Goal: Task Accomplishment & Management: Use online tool/utility

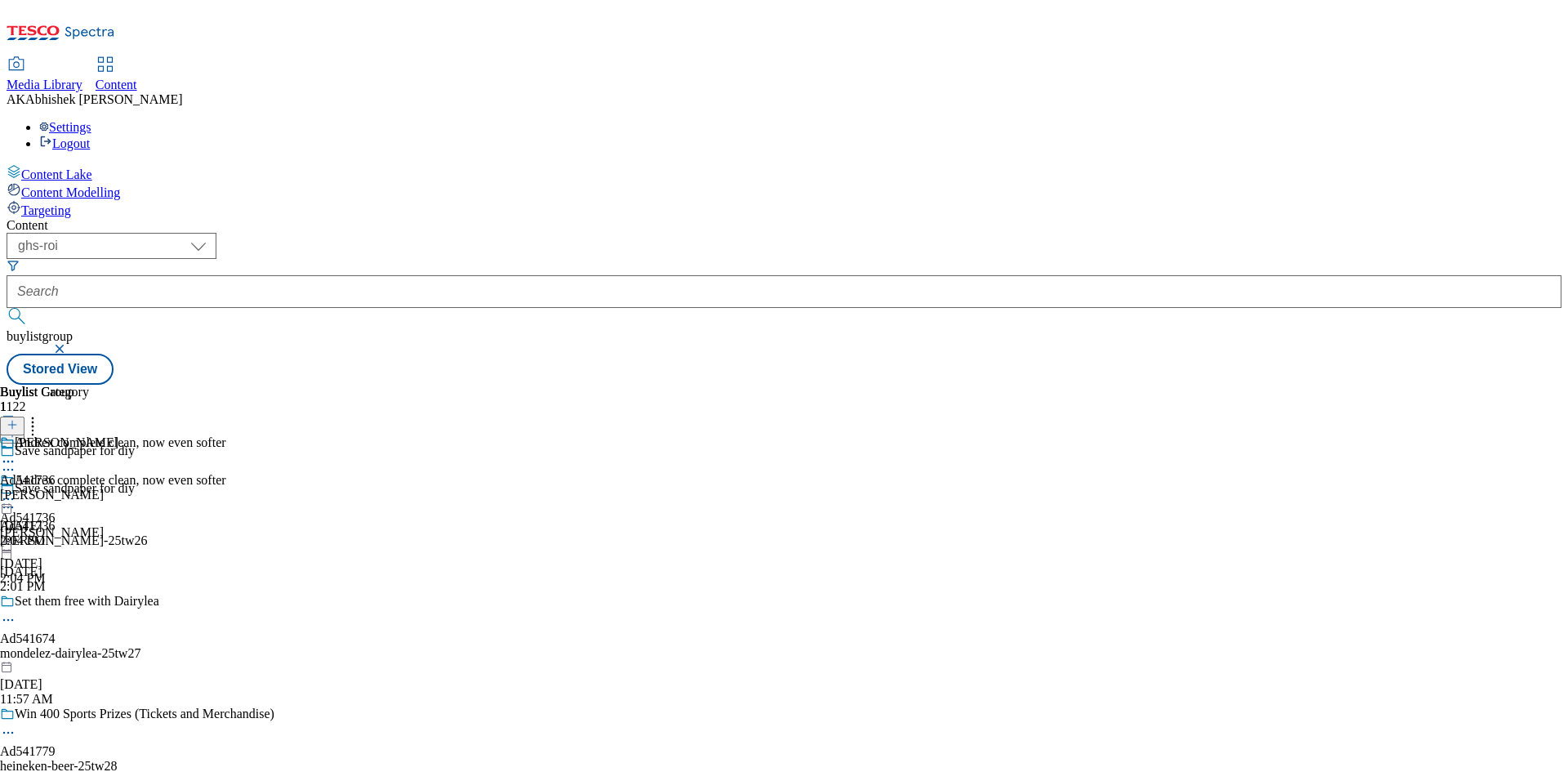
click at [7, 308] on button "submit" at bounding box center [18, 316] width 23 height 16
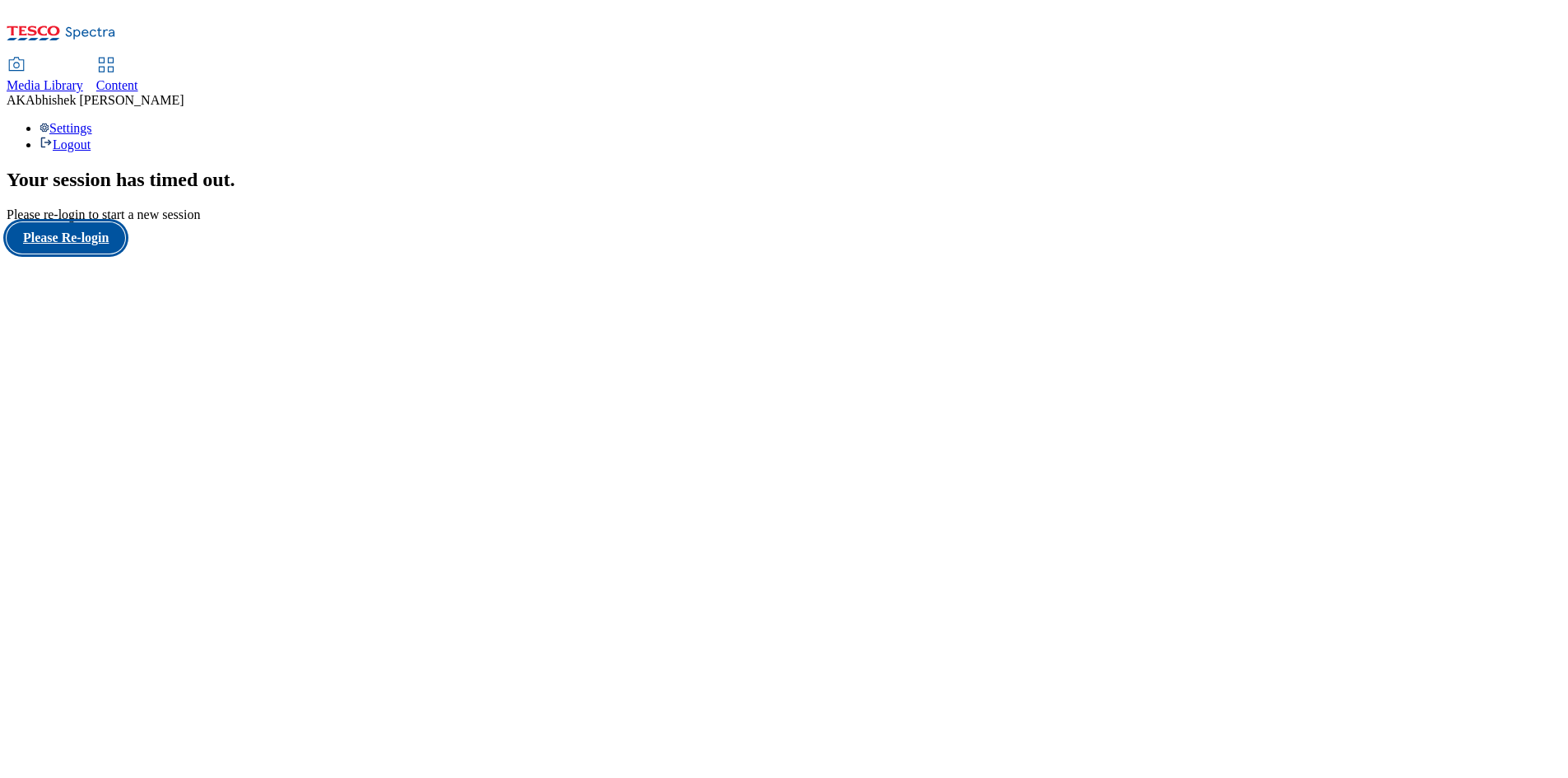
click at [125, 254] on button "Please Re-login" at bounding box center [66, 237] width 118 height 31
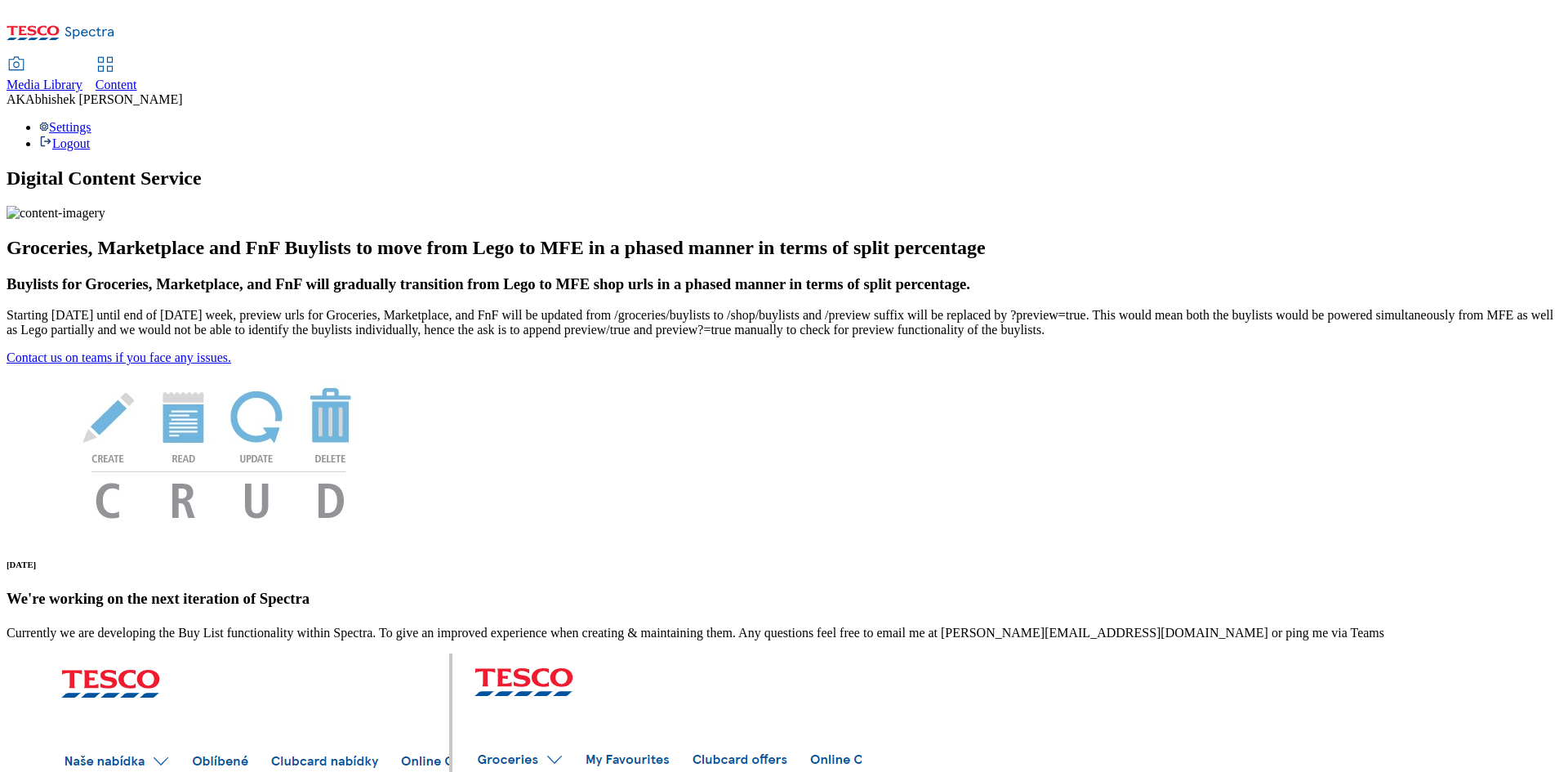
click at [137, 78] on div "Content" at bounding box center [116, 84] width 41 height 14
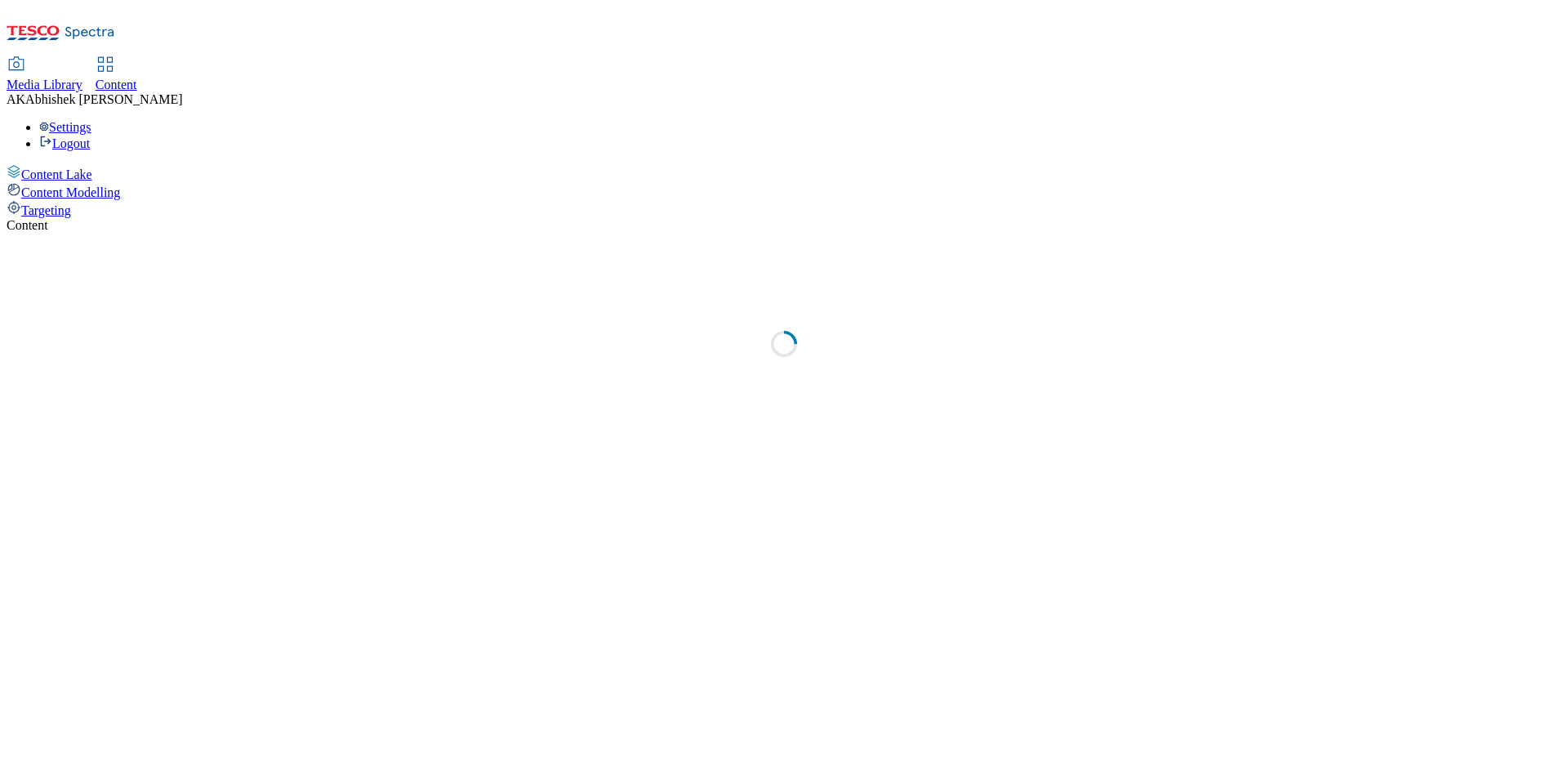
select select "ghs-[GEOGRAPHIC_DATA]"
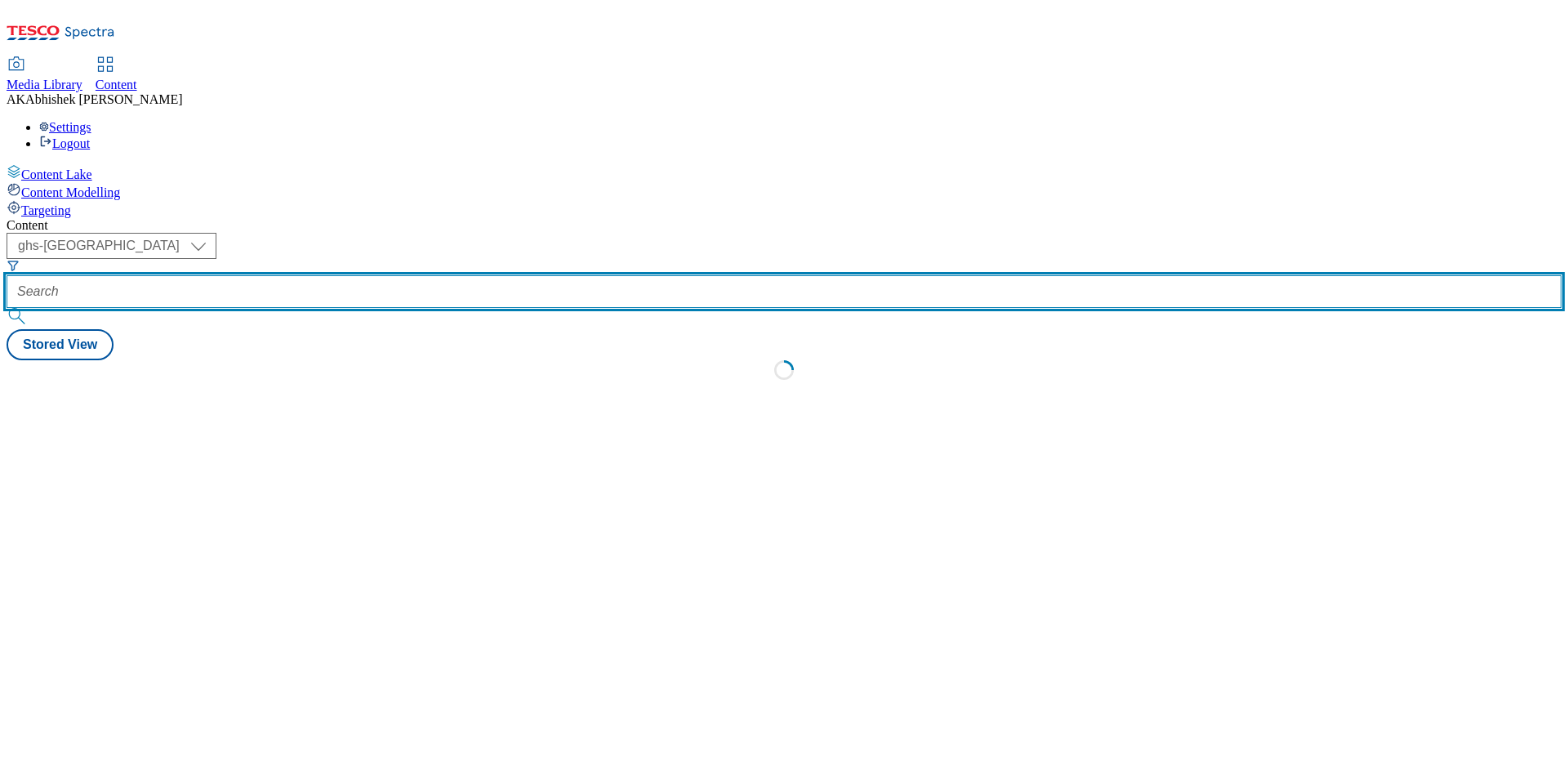
click at [383, 275] on input "text" at bounding box center [784, 291] width 1554 height 33
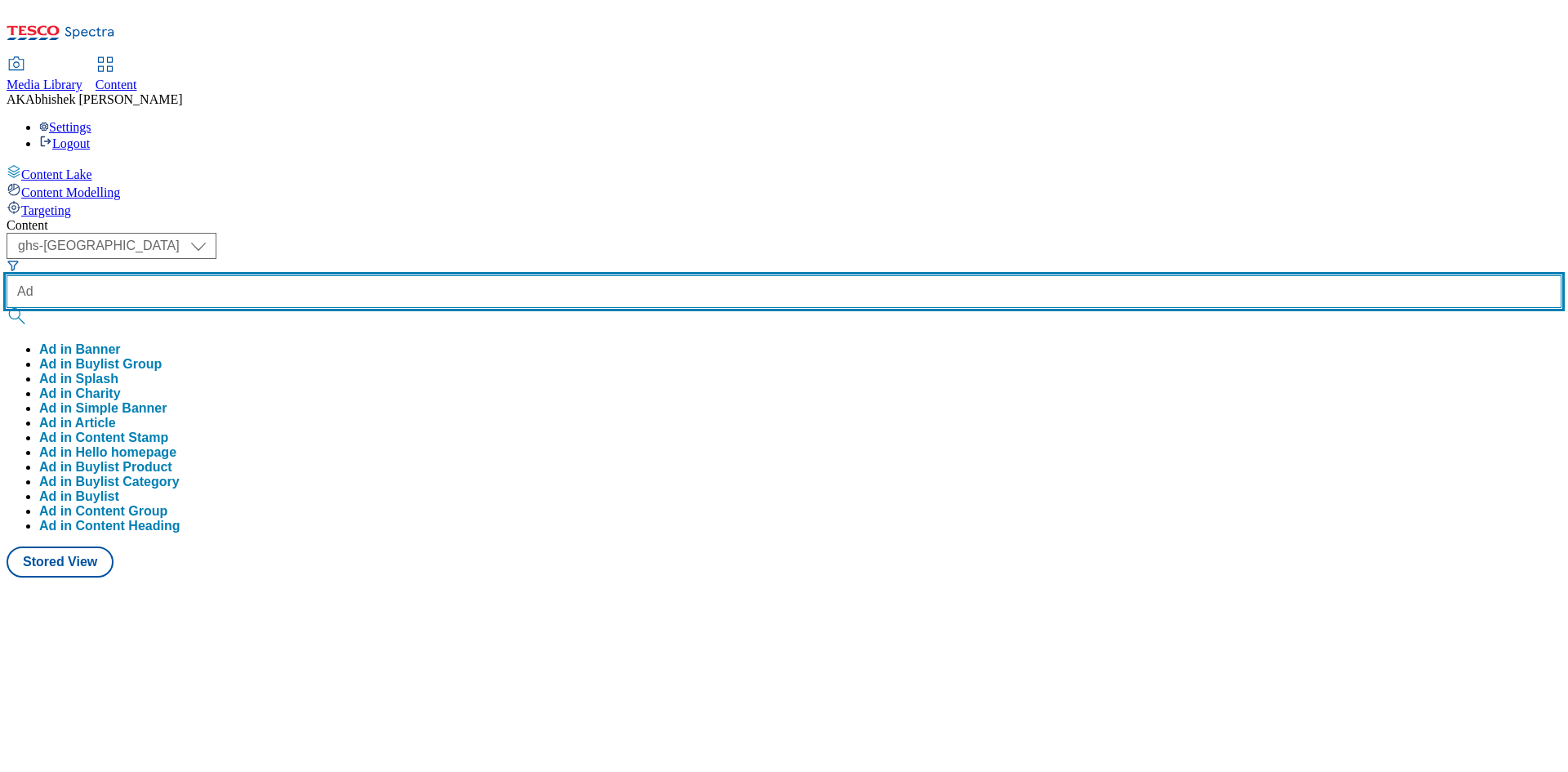
paste input "541762"
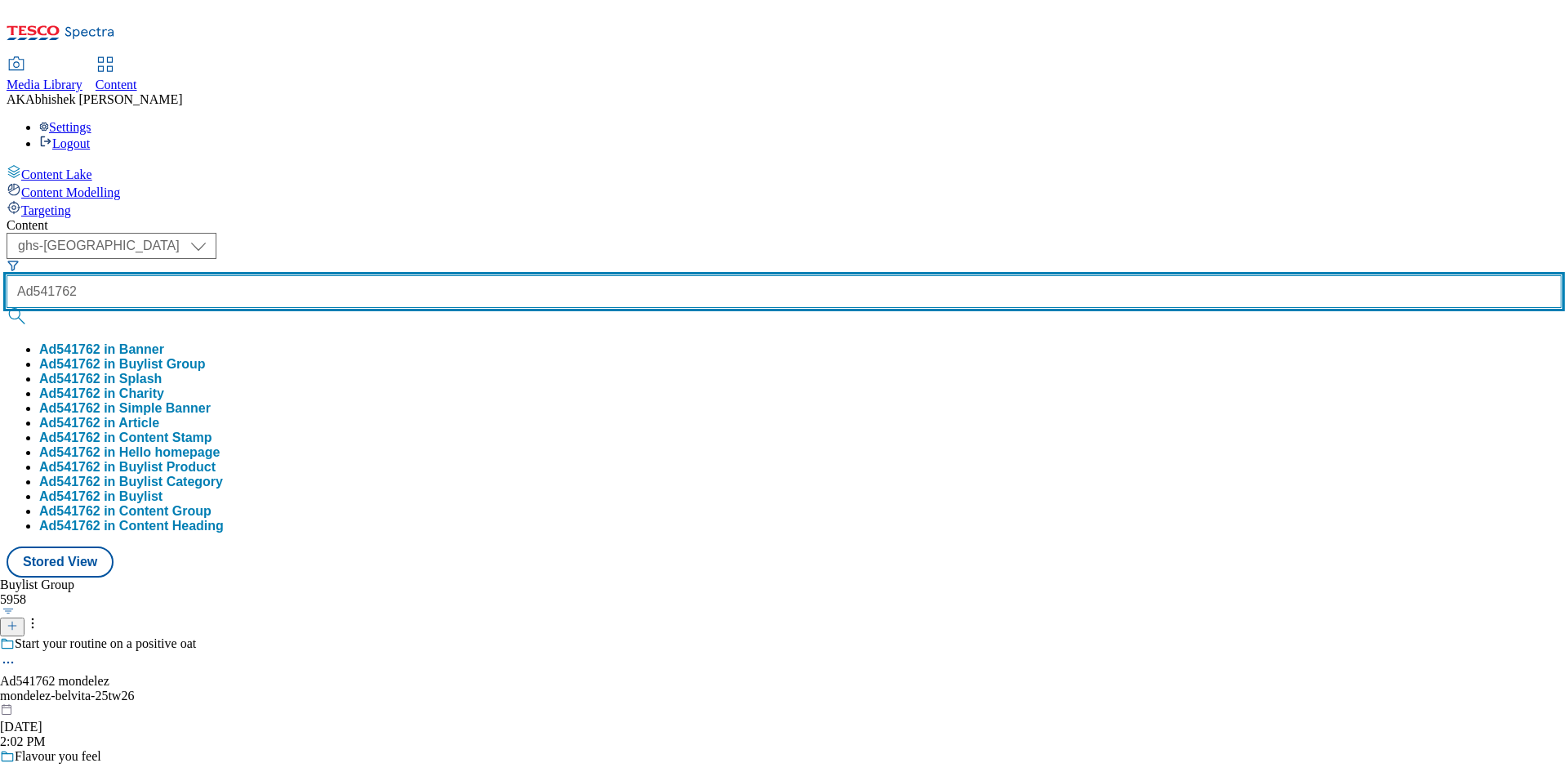
type input "Ad541762"
click at [7, 308] on button "submit" at bounding box center [18, 316] width 23 height 16
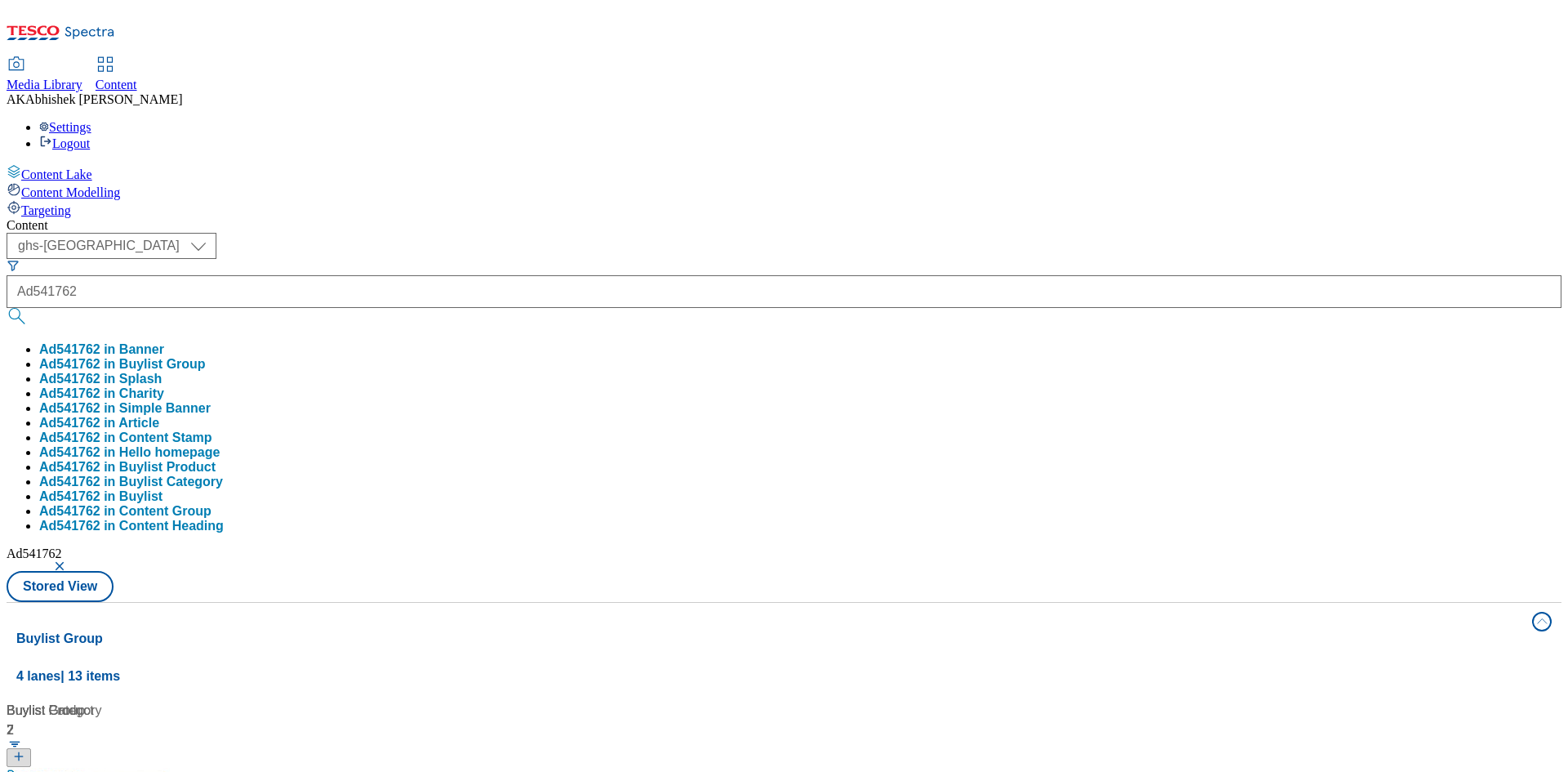
click at [855, 233] on div "( optional ) ghs-roi ghs-uk ghs-uk Ad541762 Ad541762 in Banner Ad541762 in Buyl…" at bounding box center [784, 417] width 1554 height 369
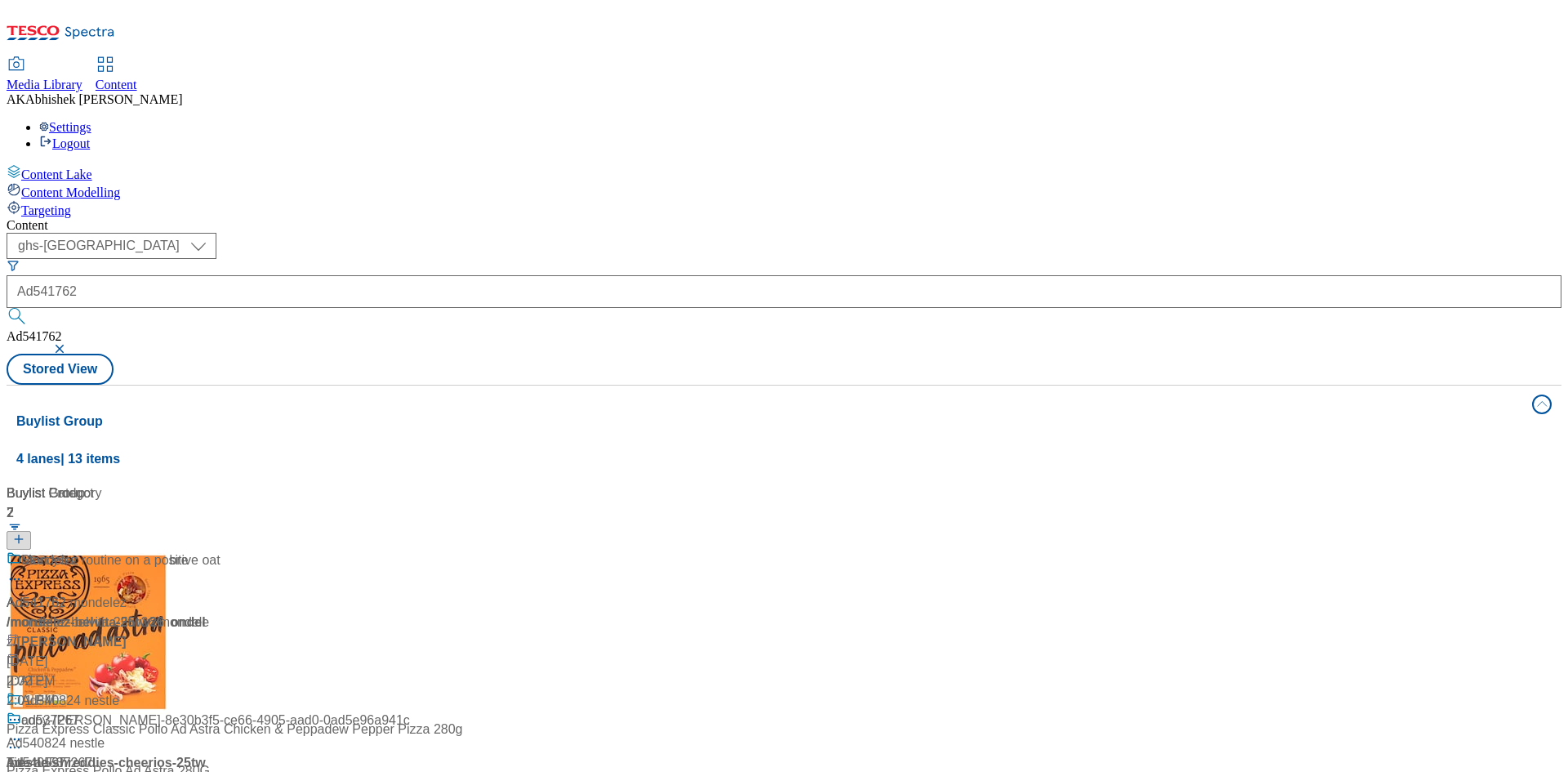
click at [210, 551] on div "5 Wholegrains & high in fibre" at bounding box center [109, 572] width 204 height 42
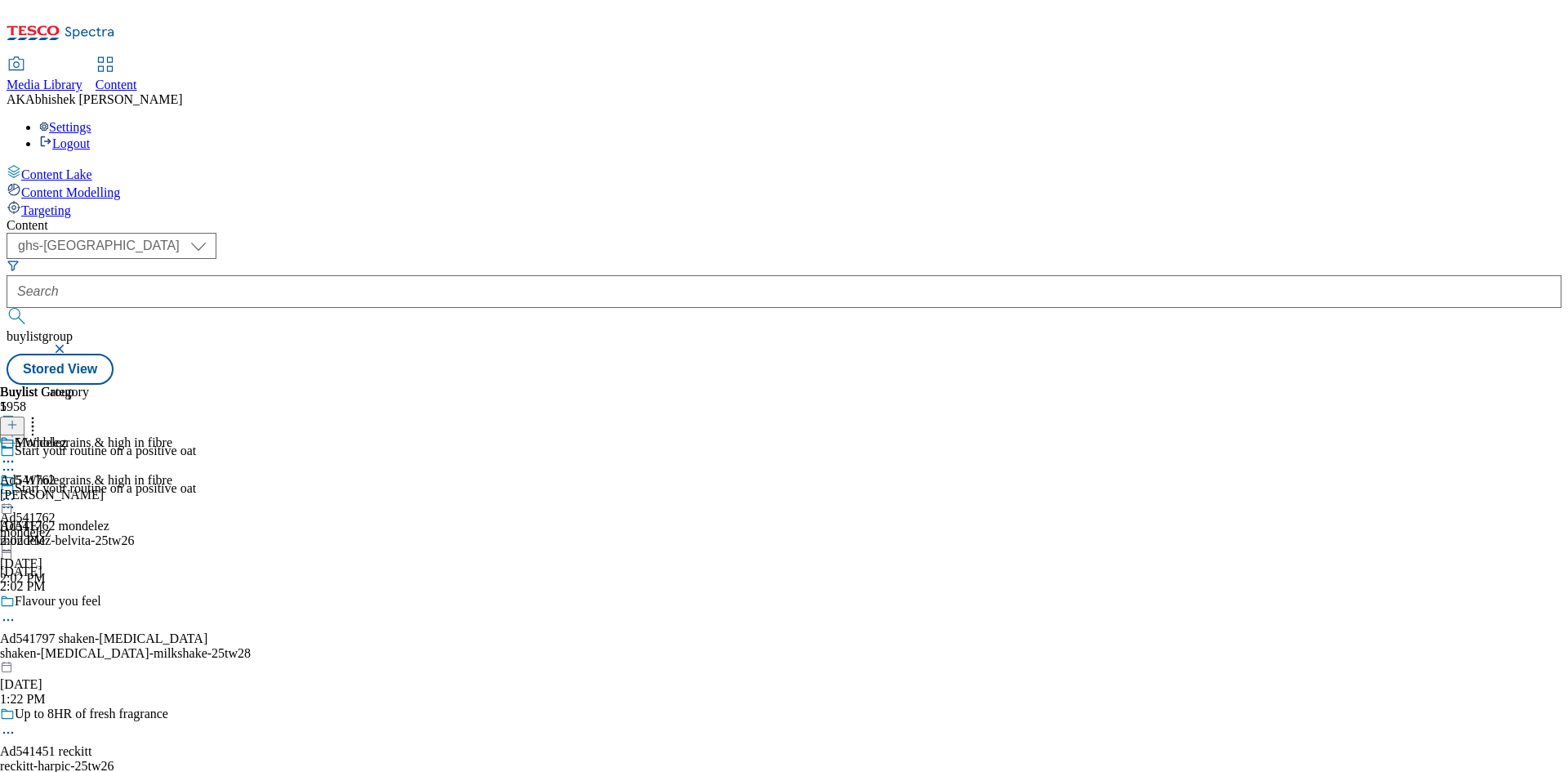
click at [16, 499] on icon at bounding box center [8, 507] width 16 height 16
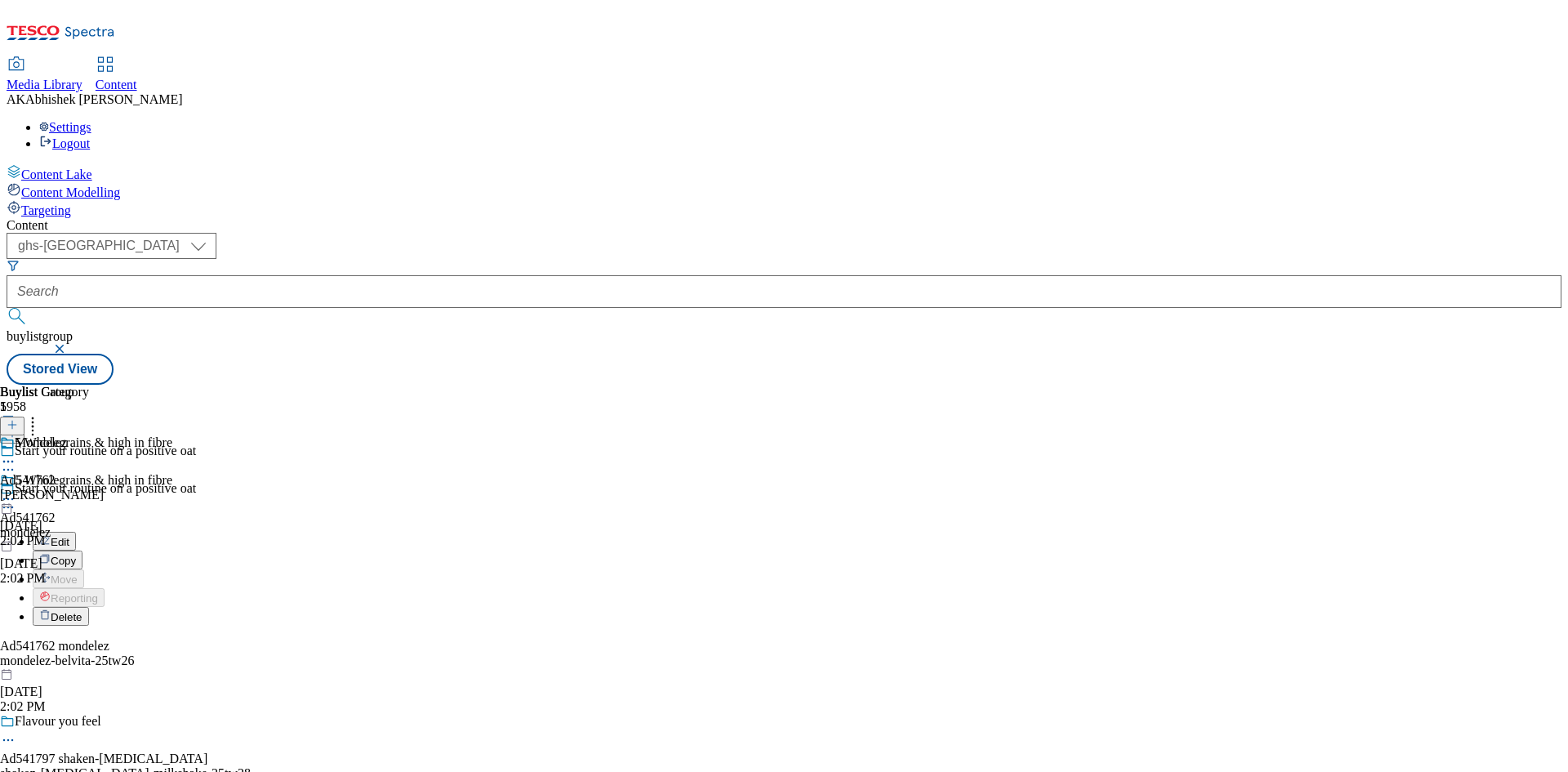
click at [69, 536] on span "Edit" at bounding box center [60, 541] width 19 height 13
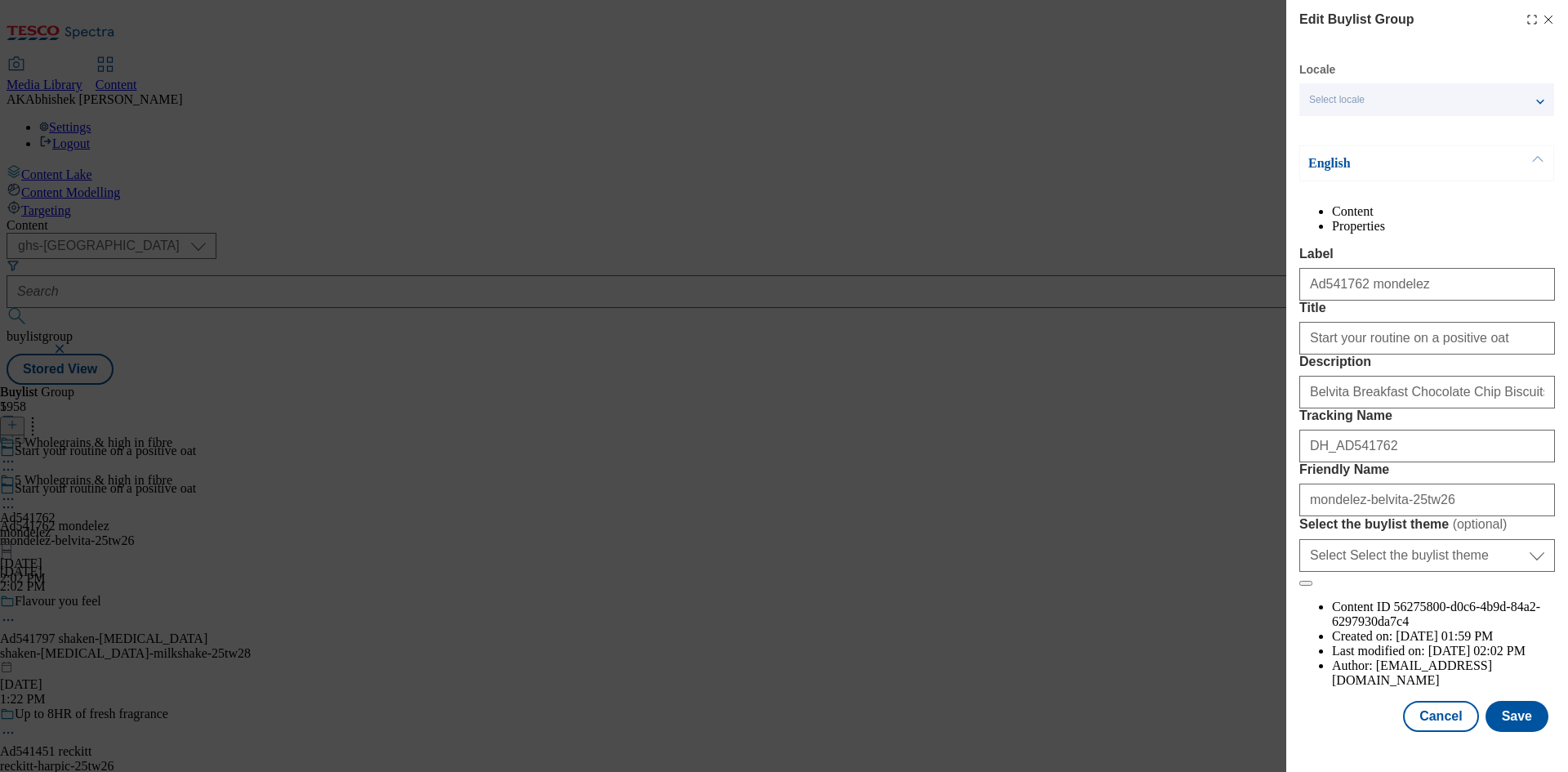
scroll to position [63, 0]
click at [1451, 728] on button "Cancel" at bounding box center [1440, 716] width 75 height 31
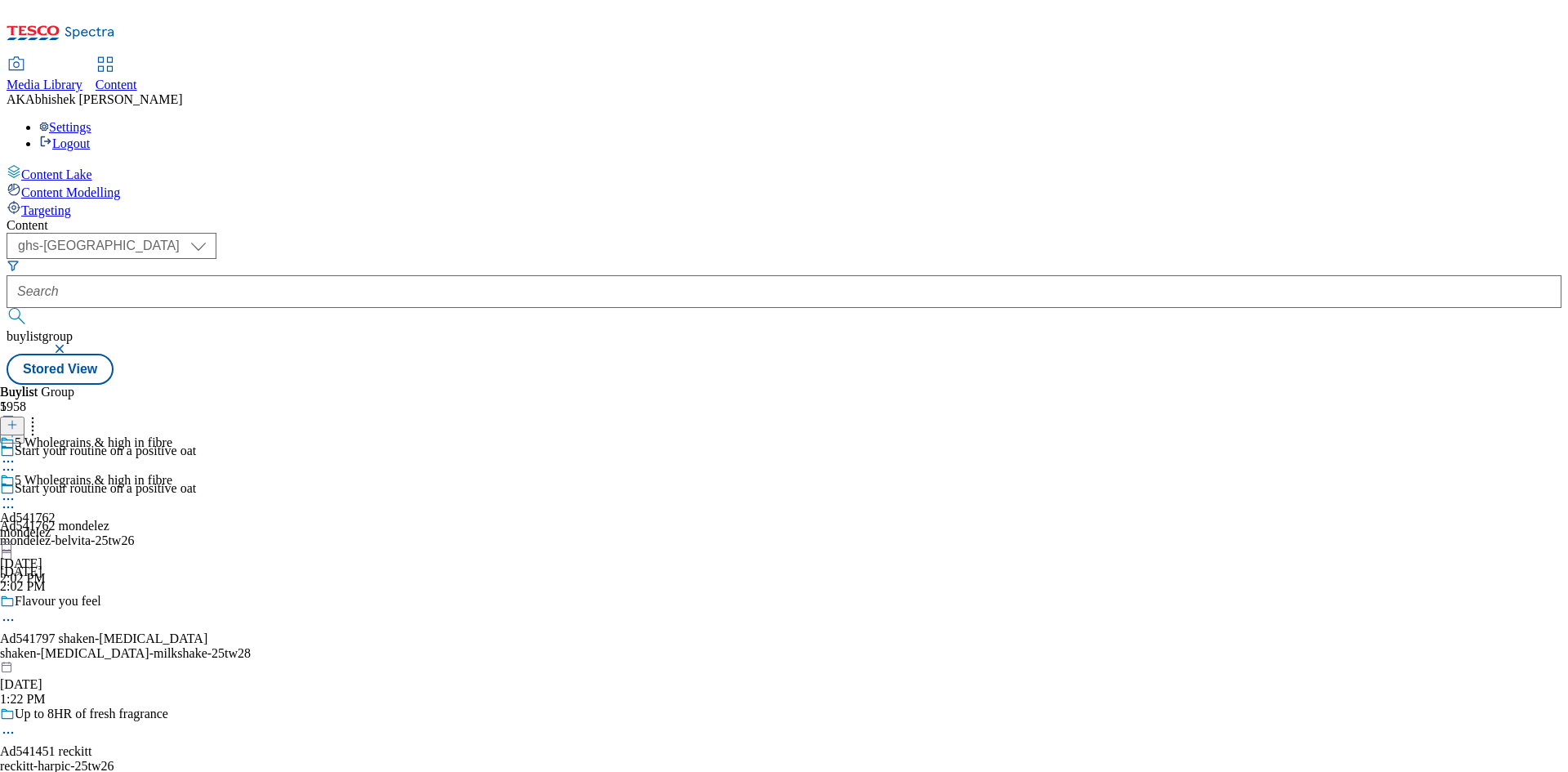
scroll to position [0, 0]
click at [16, 491] on icon at bounding box center [8, 498] width 16 height 16
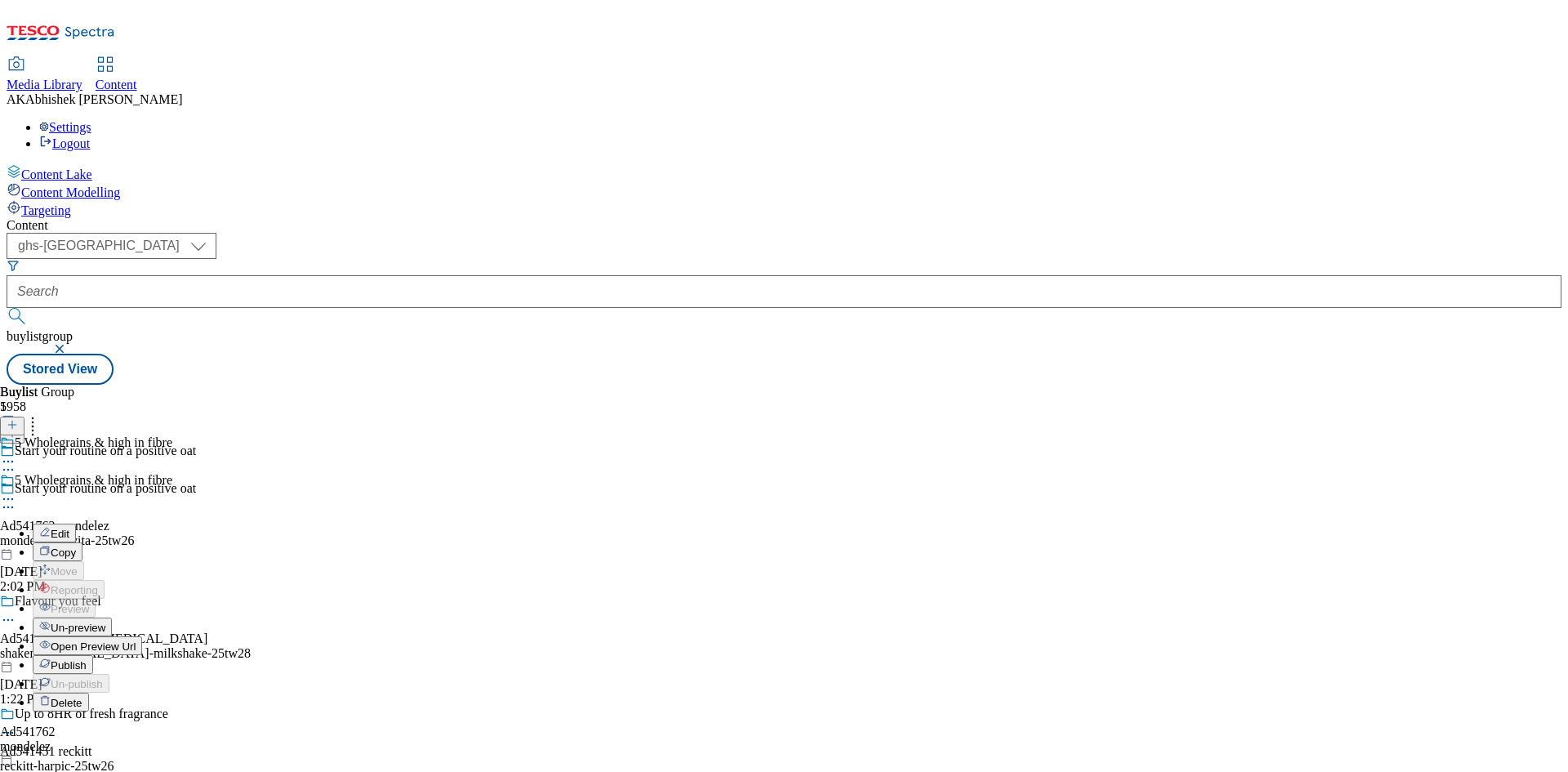
click at [69, 528] on span "Edit" at bounding box center [60, 534] width 19 height 13
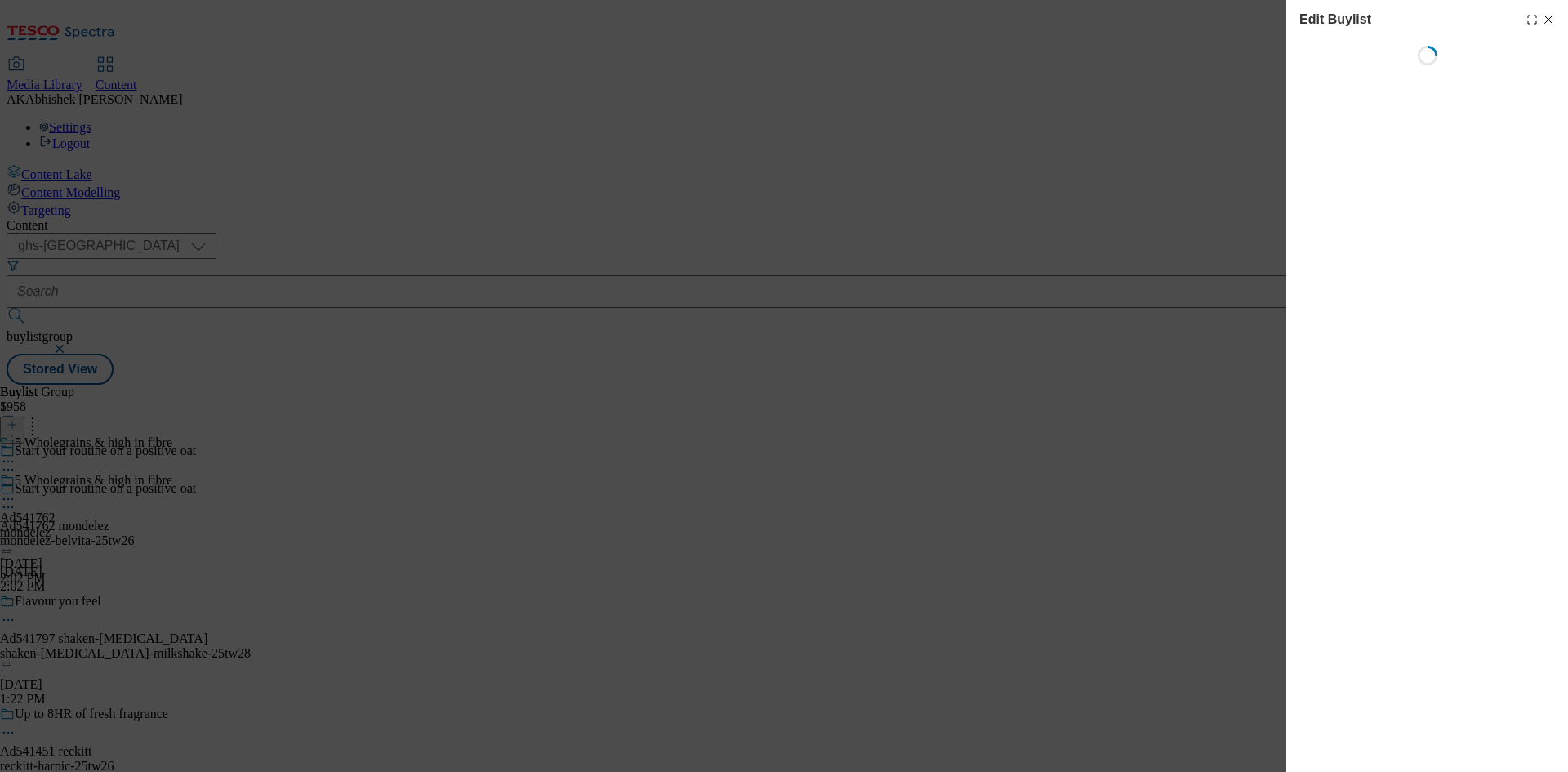
select select "tactical"
select select "supplier funded short term 1-3 weeks"
select select "dunnhumby"
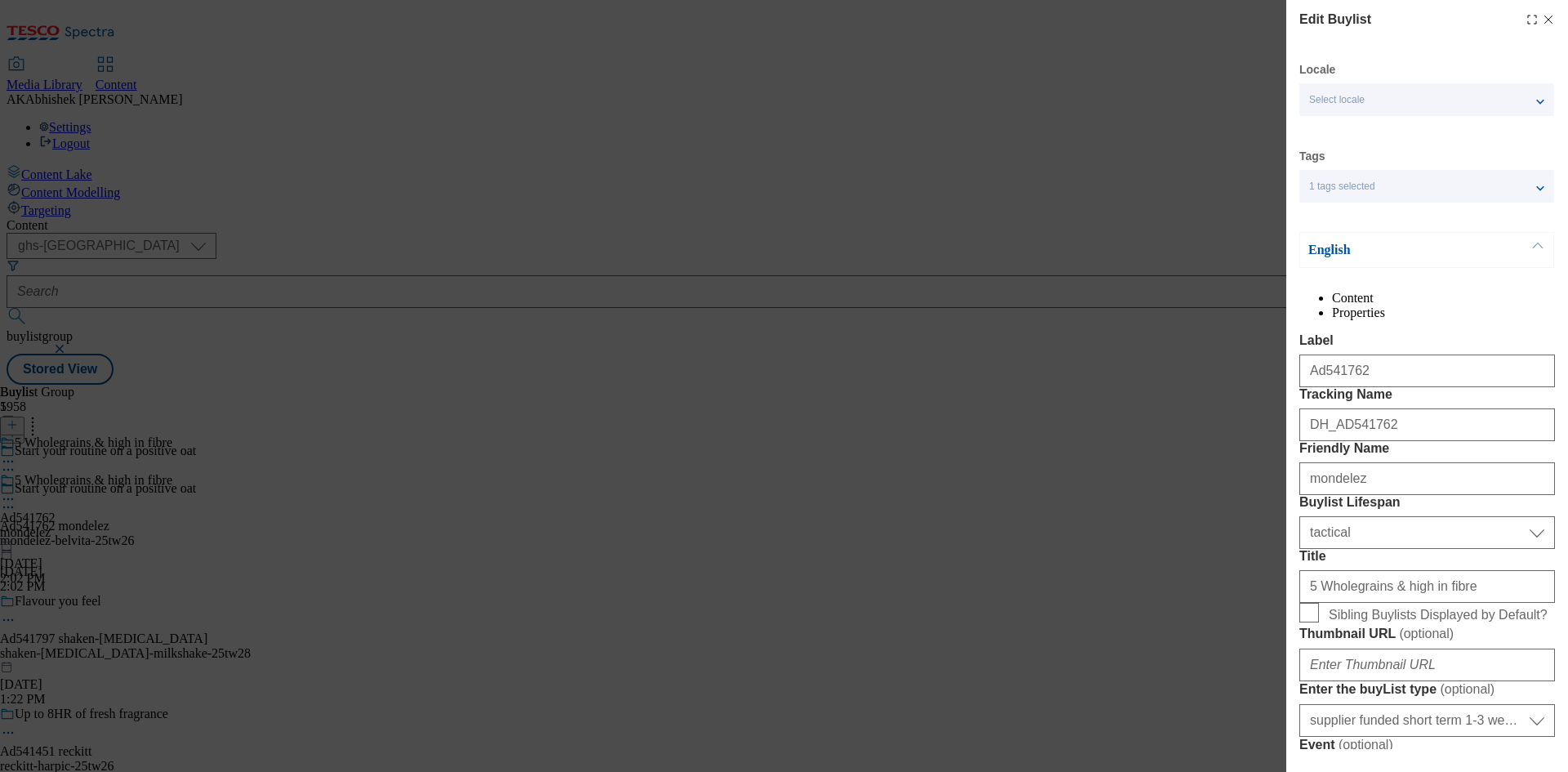
select select "Banner"
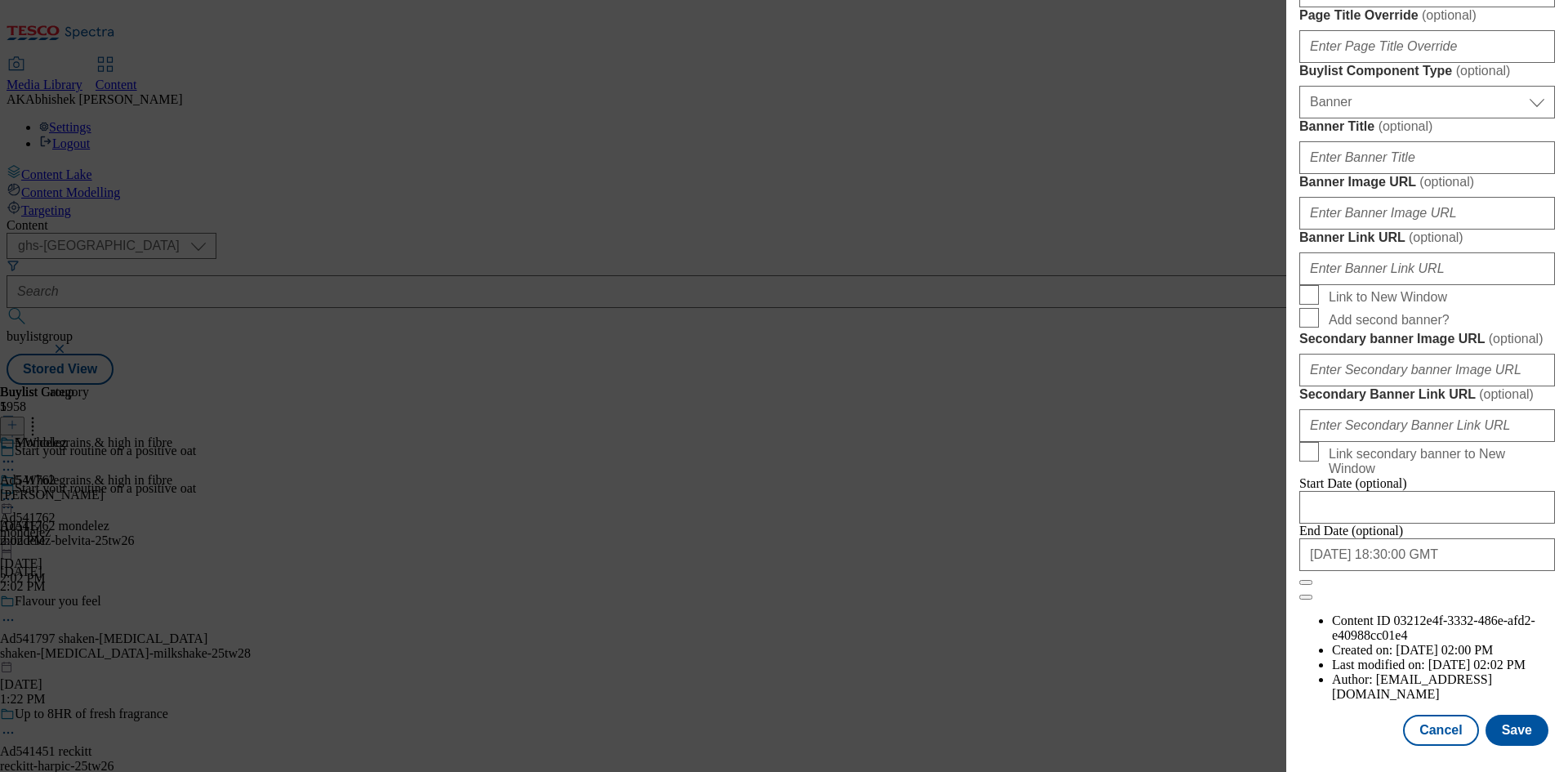
scroll to position [1691, 0]
click at [1473, 571] on input "[DATE] 18:30:00 GMT" at bounding box center [1426, 554] width 256 height 33
select select "2025"
select select "November"
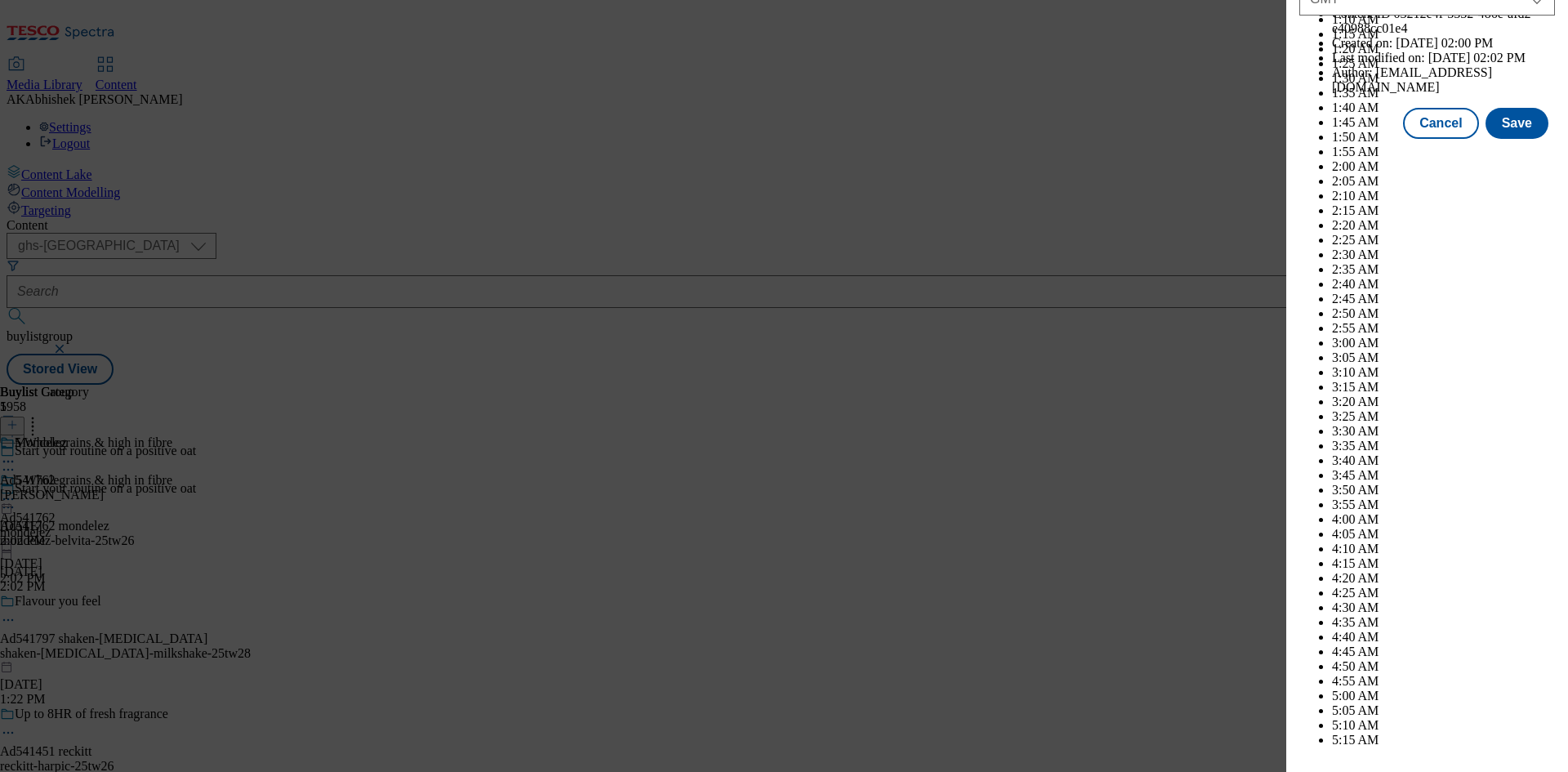
scroll to position [6700, 0]
click at [1501, 139] on button "Save" at bounding box center [1516, 123] width 62 height 31
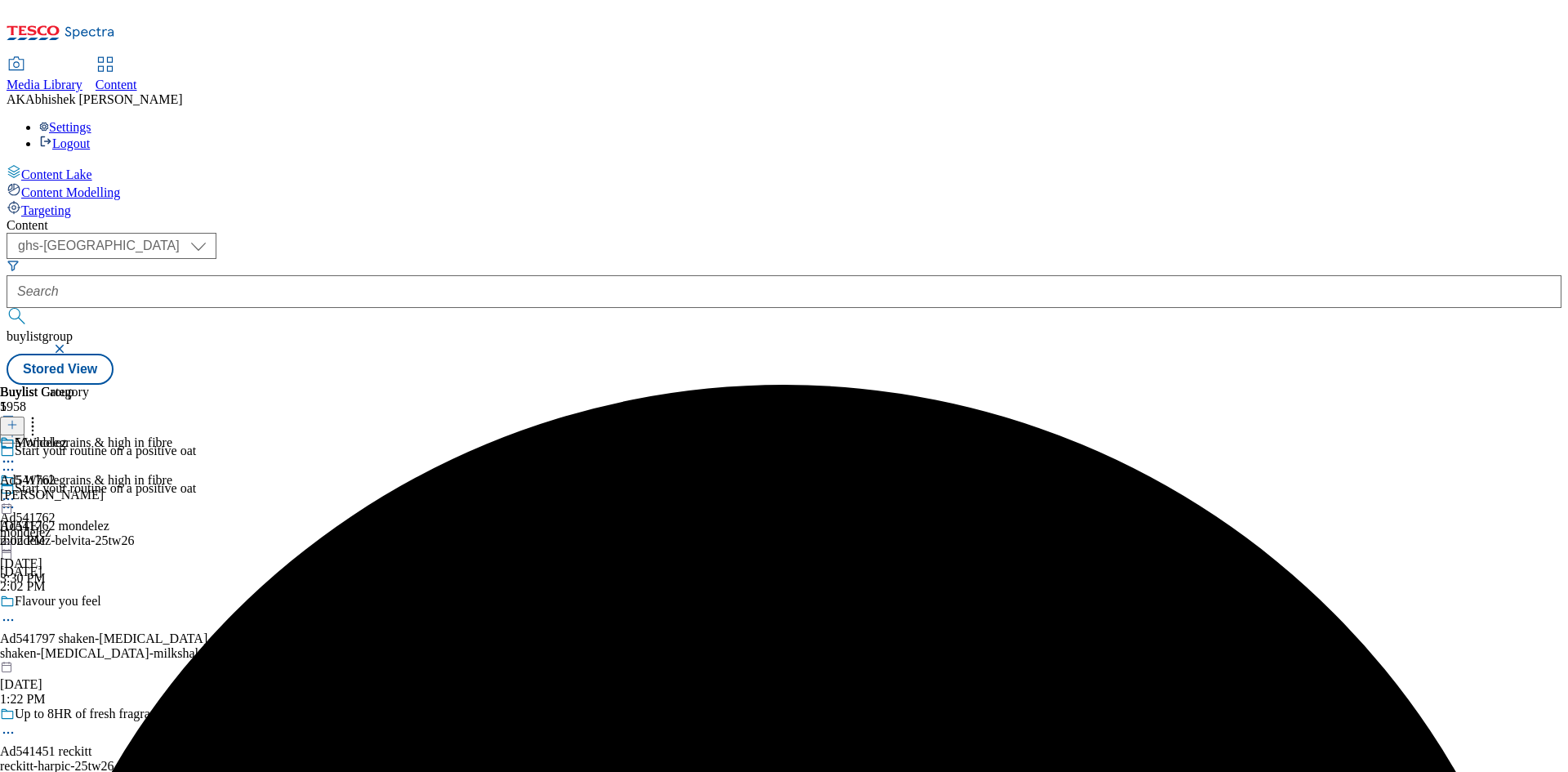
click at [16, 454] on icon at bounding box center [8, 461] width 16 height 16
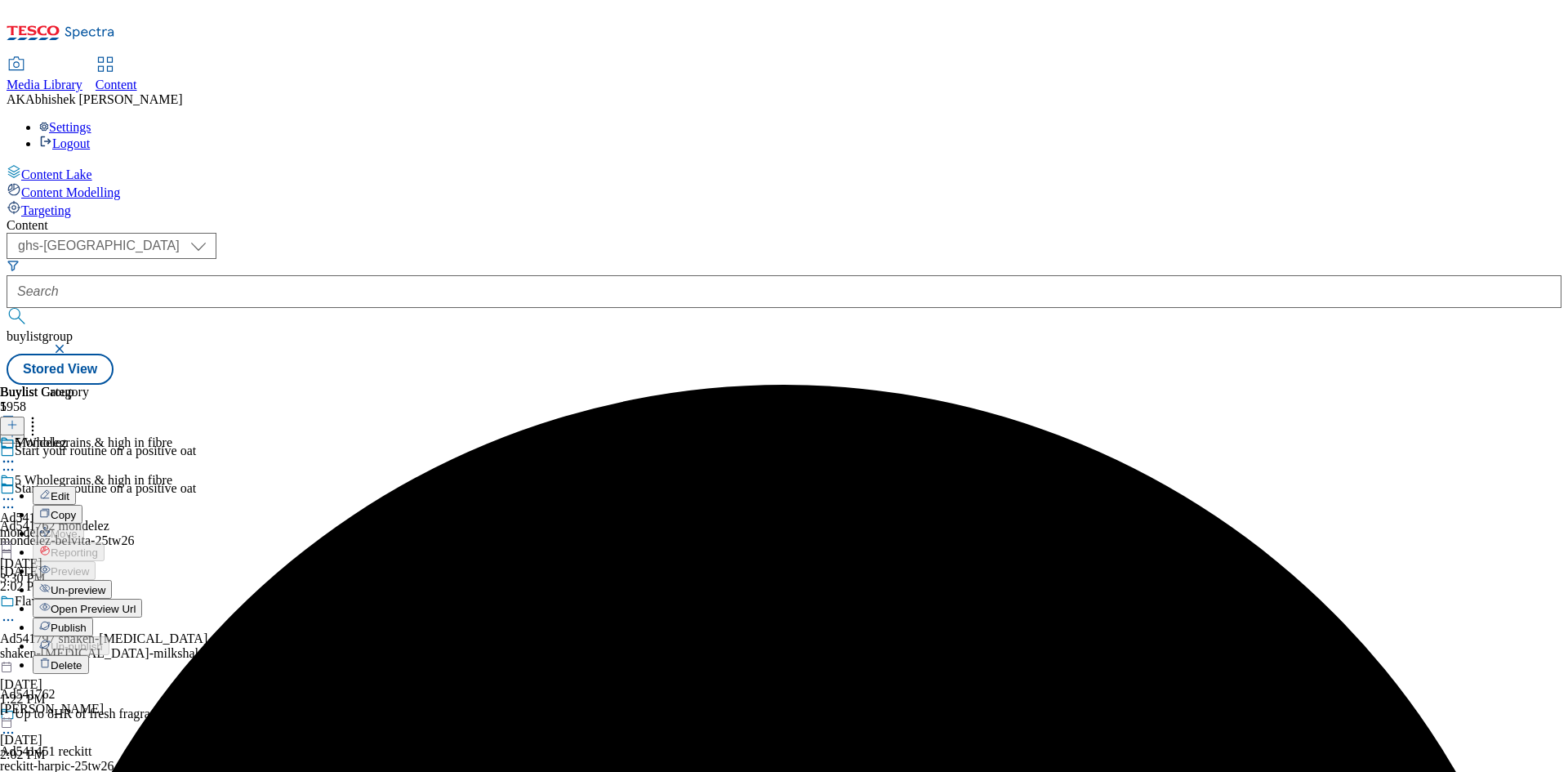
click at [69, 490] on span "Edit" at bounding box center [60, 496] width 19 height 13
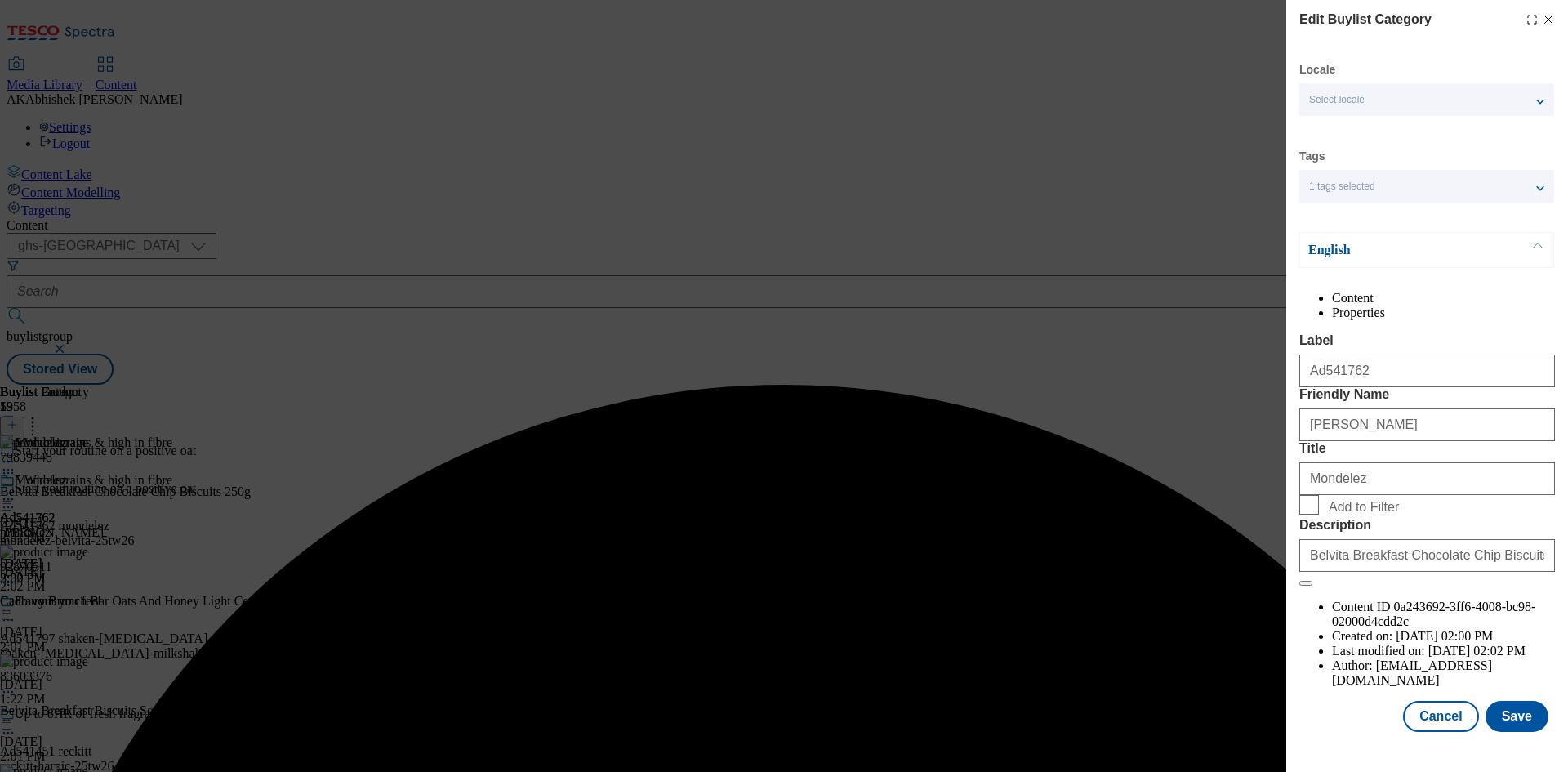
scroll to position [32, 0]
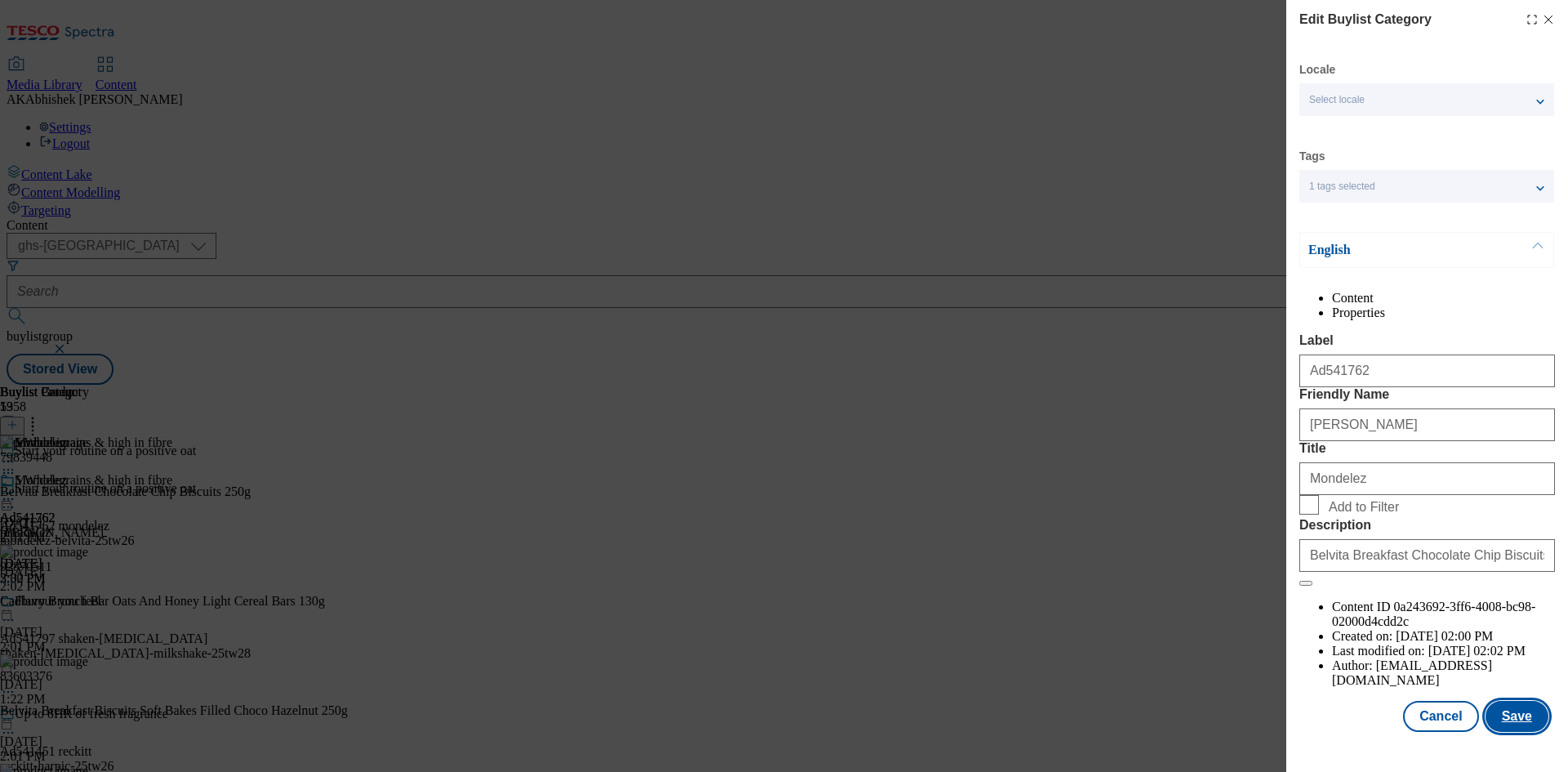
click at [1510, 731] on button "Save" at bounding box center [1516, 716] width 62 height 31
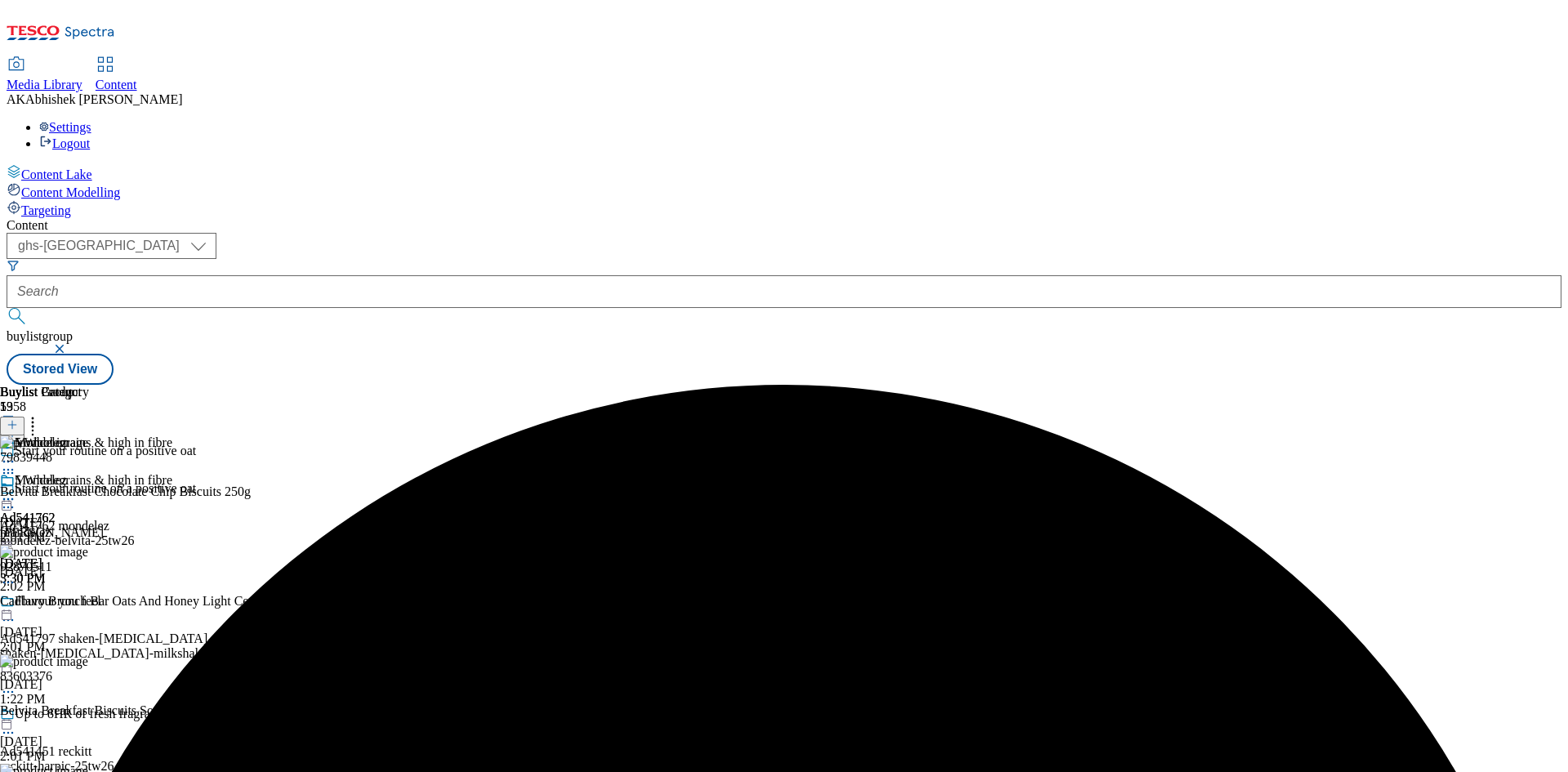
click at [16, 491] on icon at bounding box center [8, 498] width 16 height 16
click at [89, 603] on span "Preview" at bounding box center [69, 609] width 38 height 13
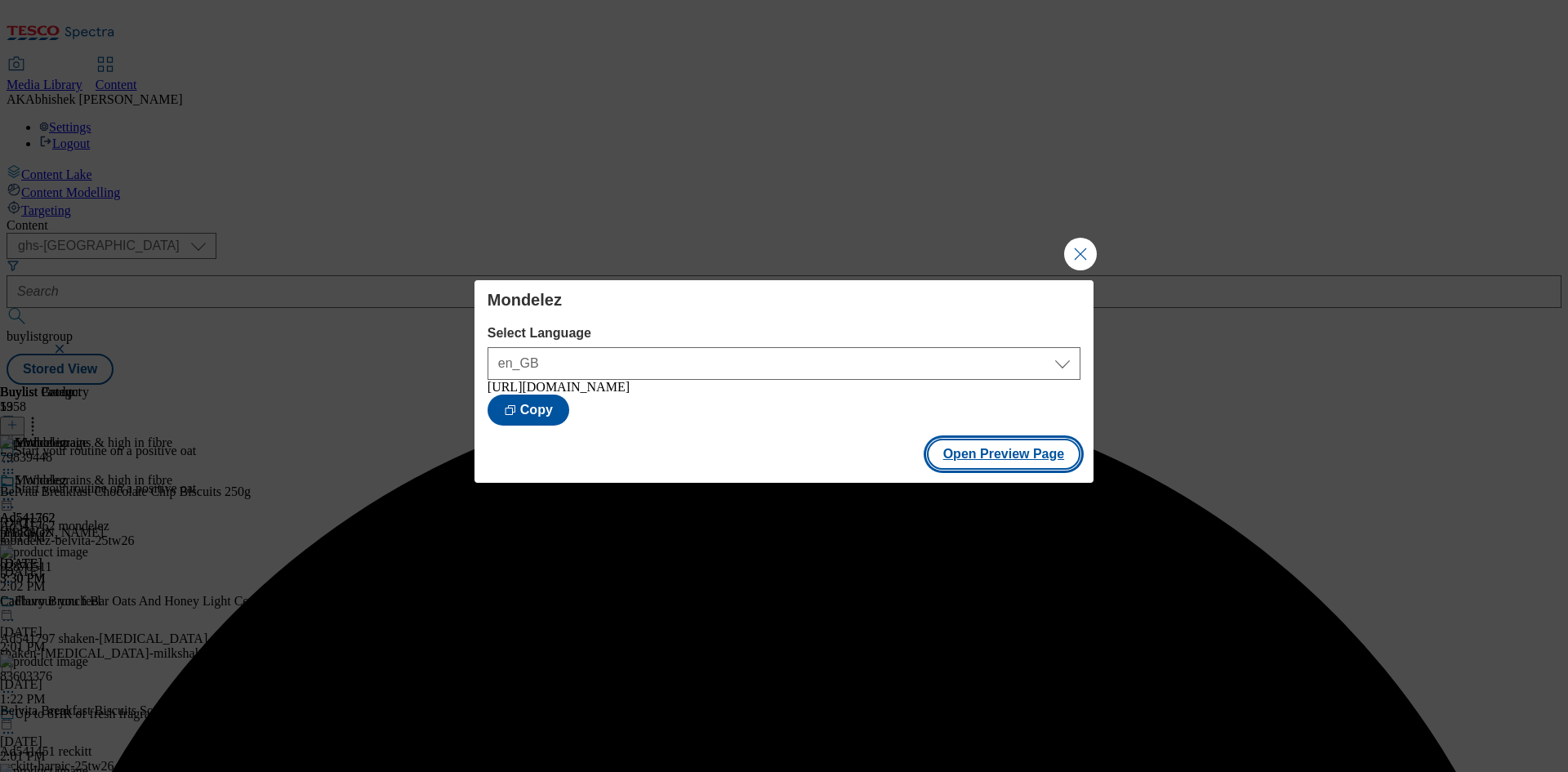
click at [976, 467] on button "Open Preview Page" at bounding box center [1004, 454] width 155 height 31
click at [1075, 253] on button "Close Modal" at bounding box center [1080, 253] width 33 height 33
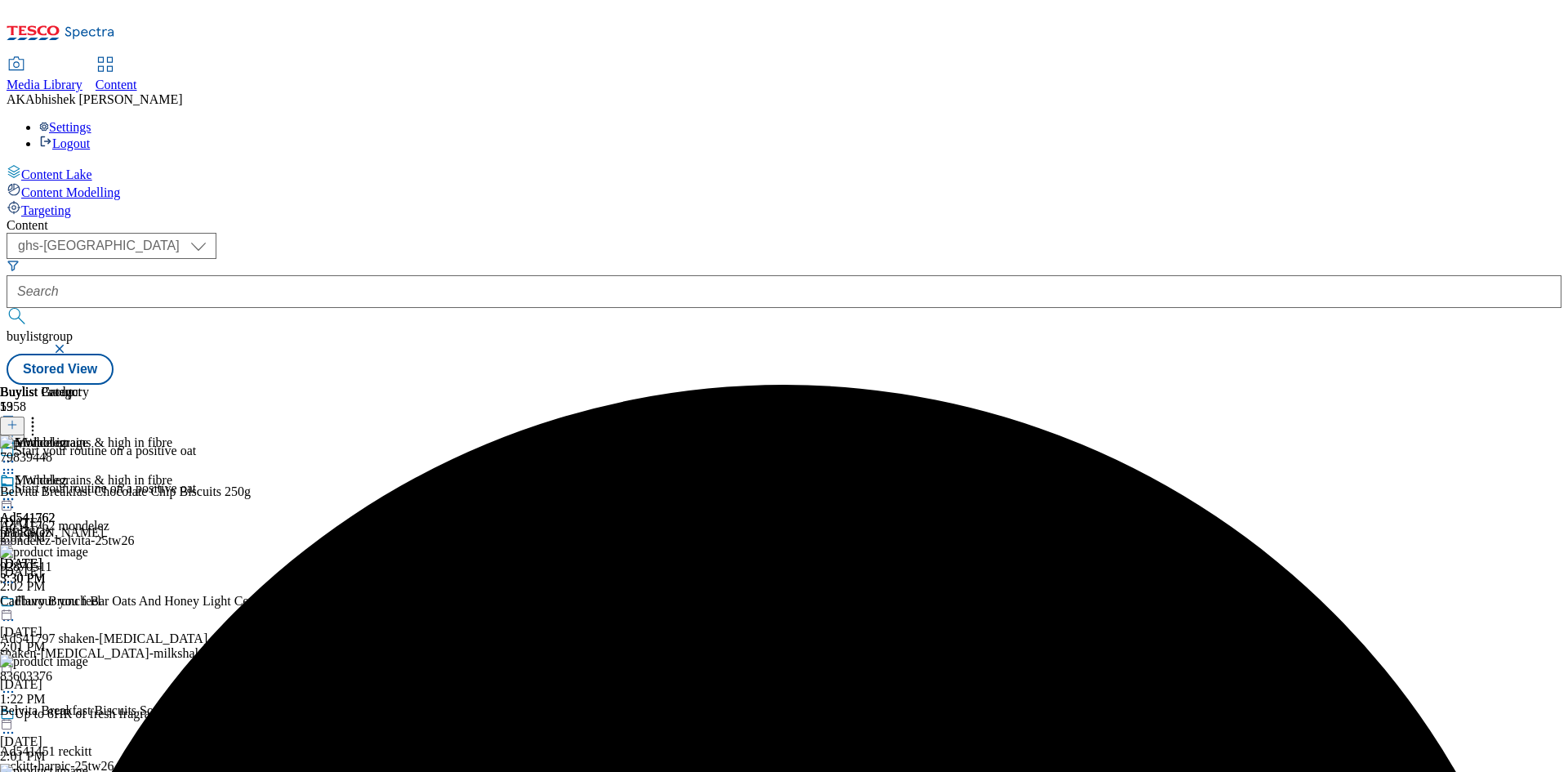
click at [16, 491] on icon at bounding box center [8, 498] width 16 height 16
click at [87, 659] on span "Publish" at bounding box center [68, 665] width 36 height 13
